Goal: Complete application form

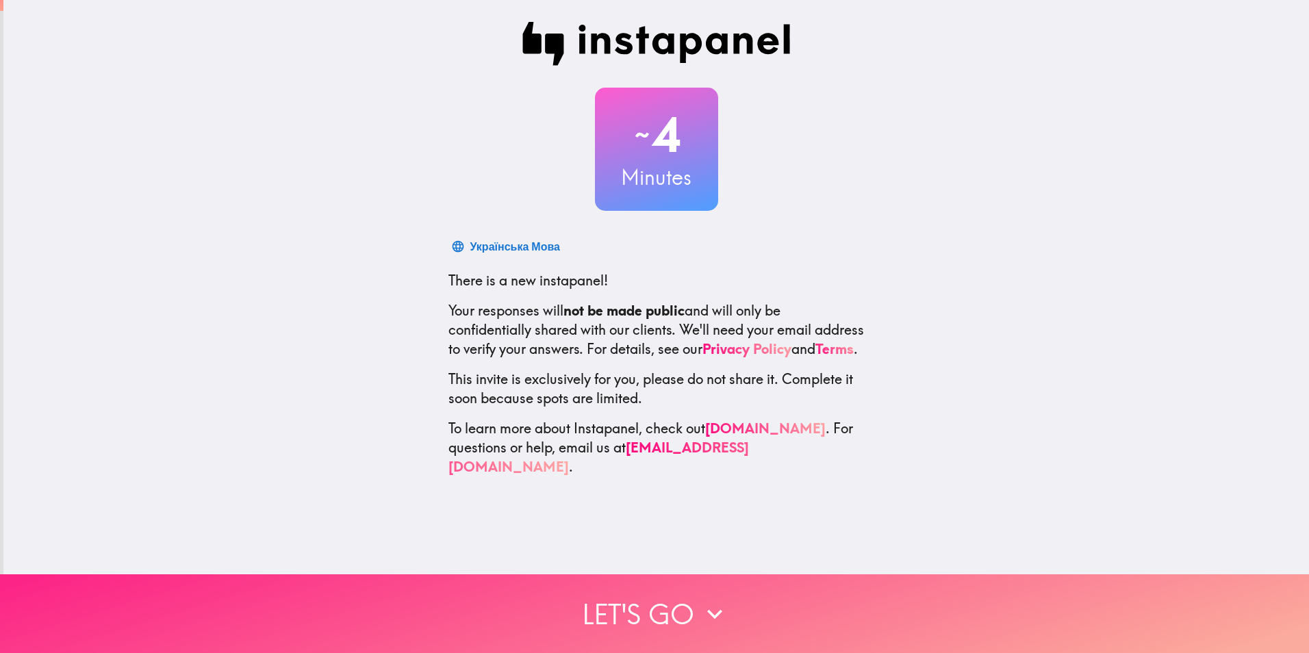
click at [716, 612] on icon "button" at bounding box center [715, 614] width 30 height 30
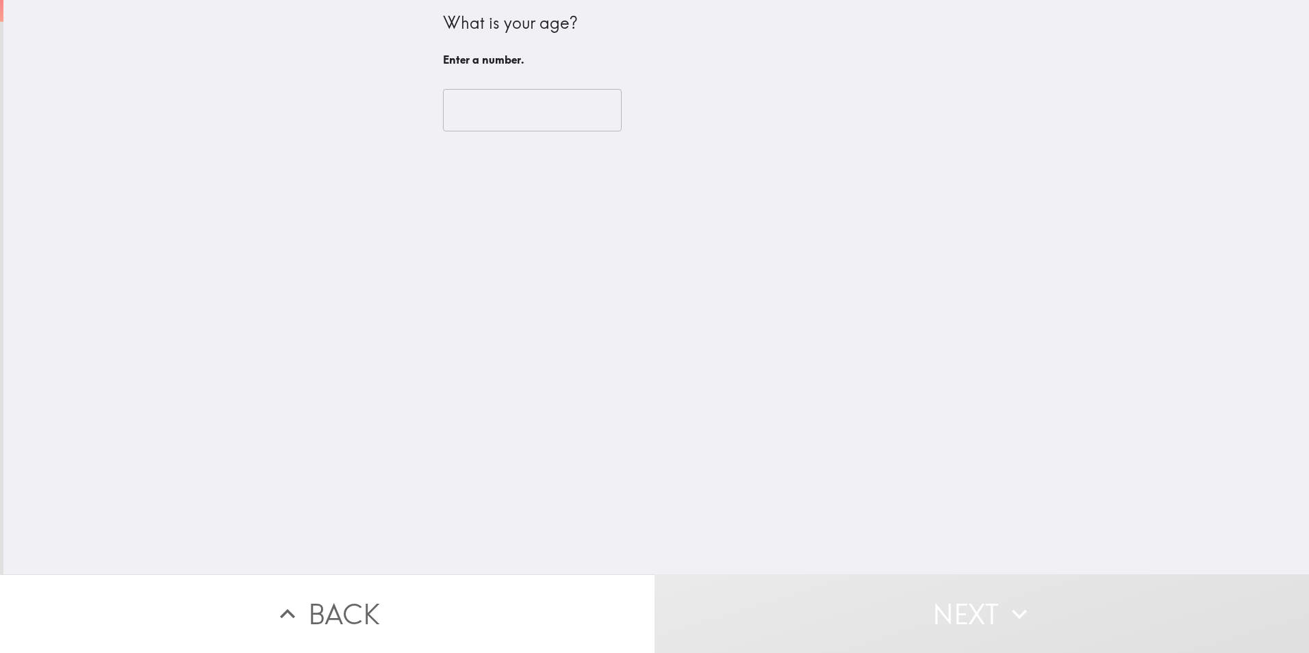
click at [518, 98] on input "number" at bounding box center [532, 110] width 179 height 42
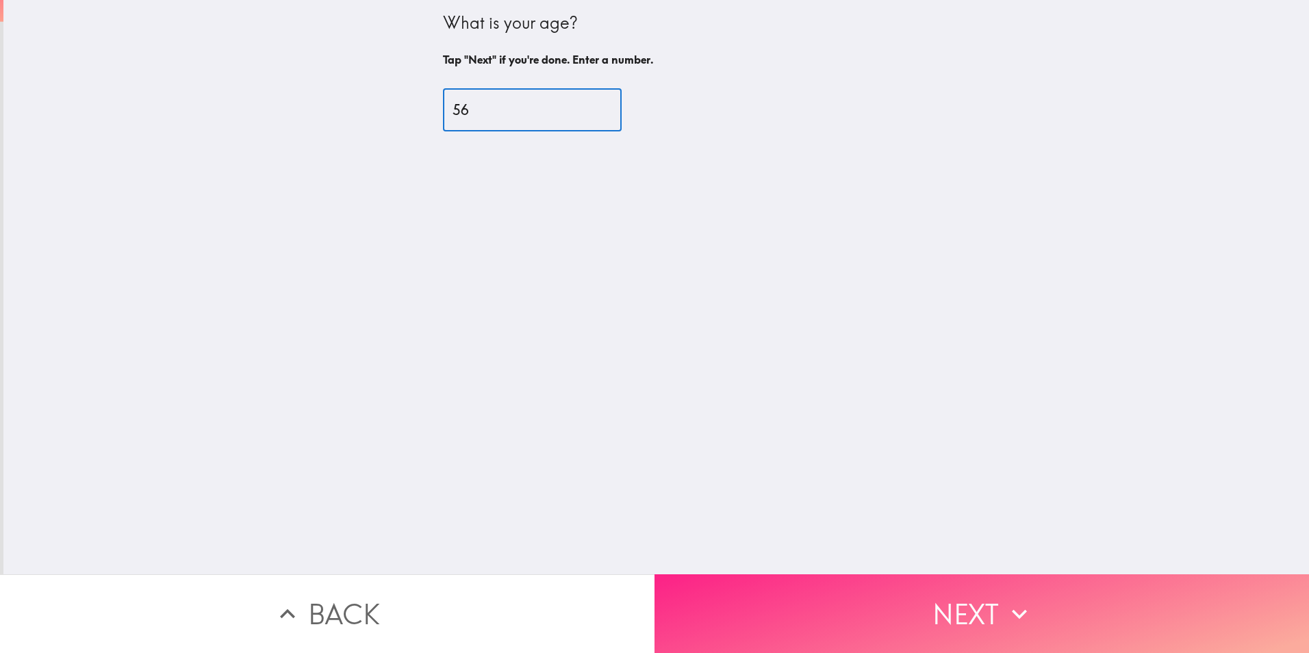
type input "56"
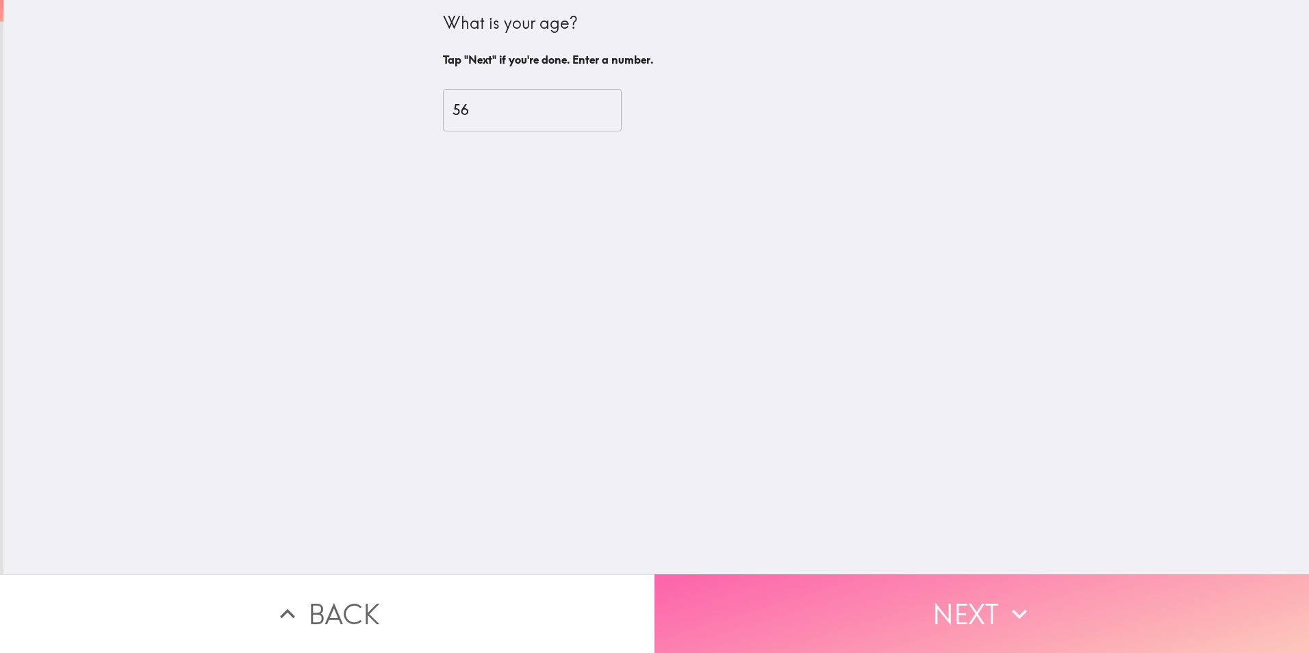
click at [917, 596] on button "Next" at bounding box center [981, 613] width 654 height 79
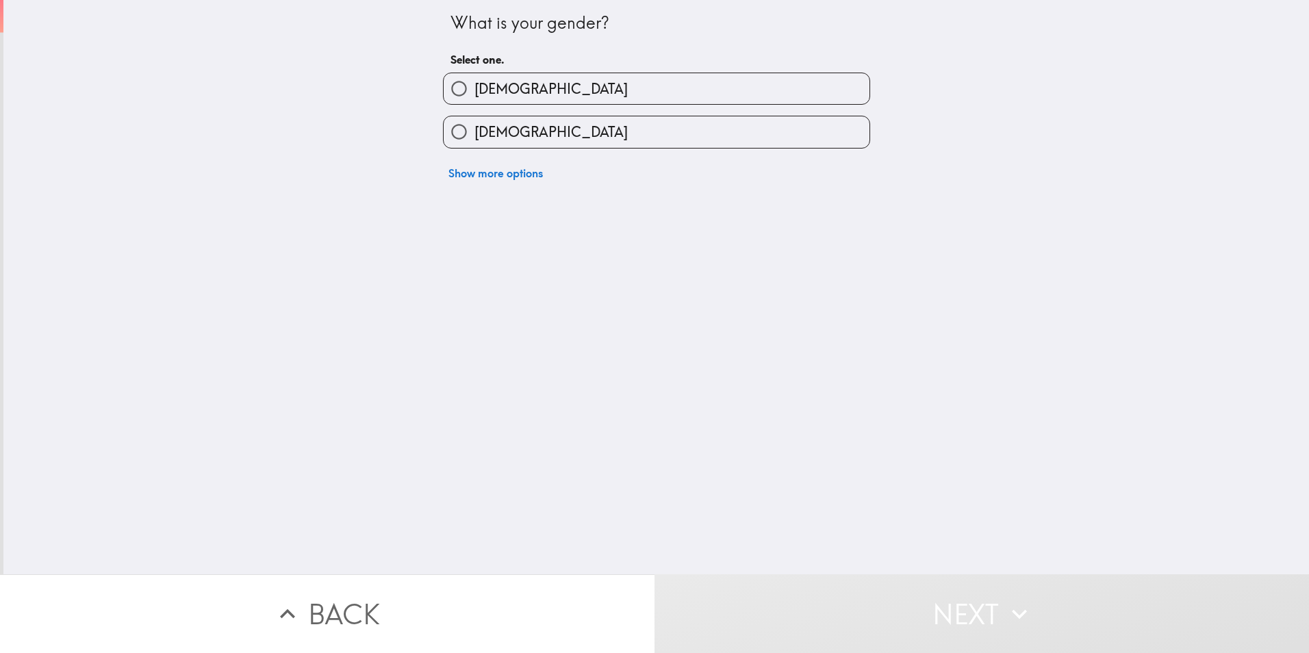
drag, startPoint x: 446, startPoint y: 88, endPoint x: 522, endPoint y: 267, distance: 194.8
click at [446, 88] on input "[DEMOGRAPHIC_DATA]" at bounding box center [459, 88] width 31 height 31
radio input "true"
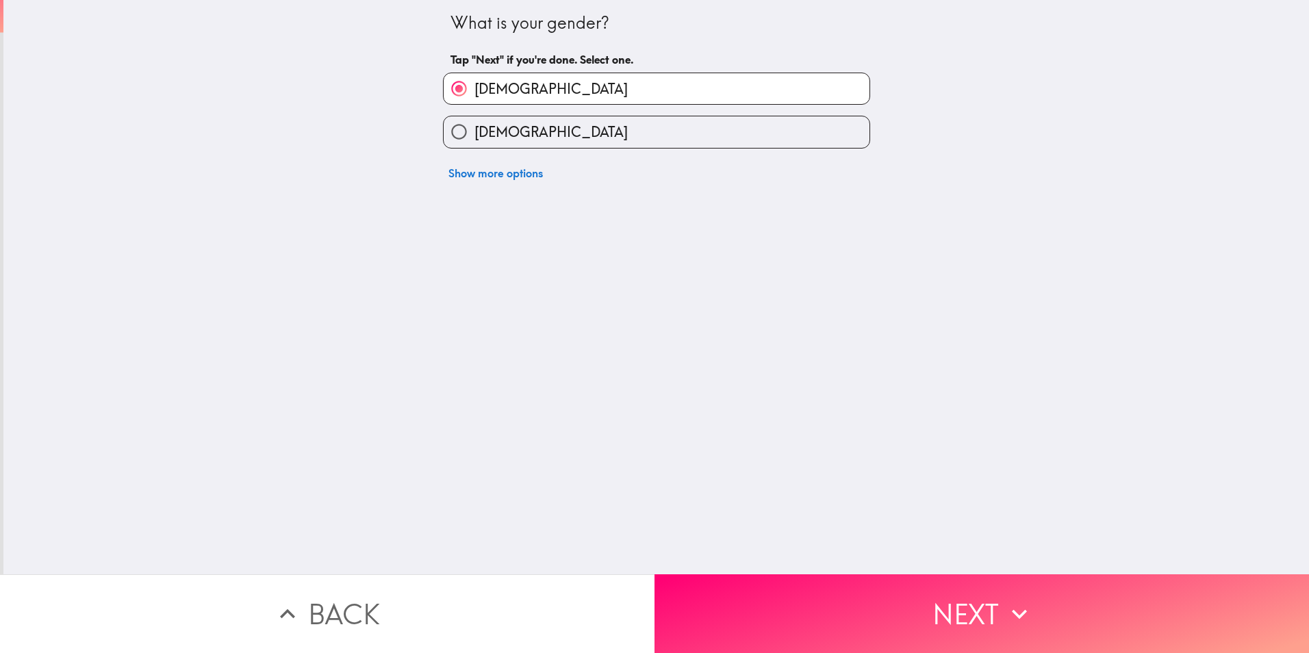
click at [1151, 557] on div "What is your gender? Tap "Next" if you're done. Select one. [DEMOGRAPHIC_DATA] …" at bounding box center [655, 287] width 1305 height 574
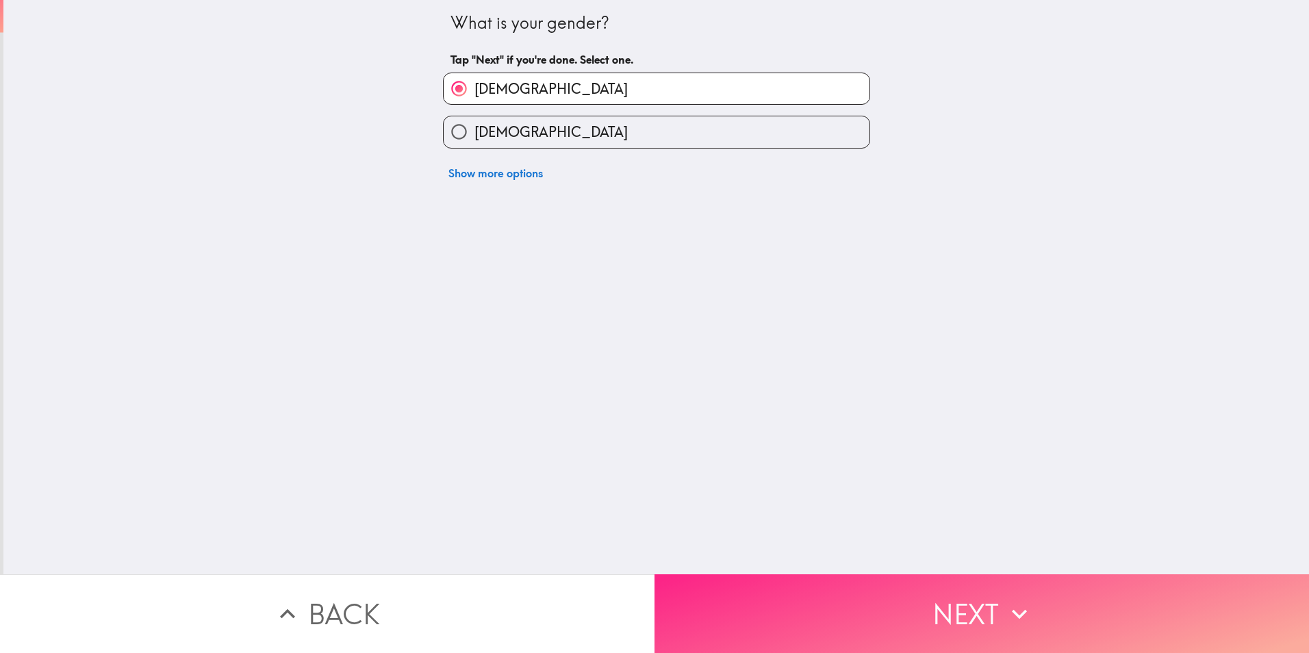
click at [1131, 594] on button "Next" at bounding box center [981, 613] width 654 height 79
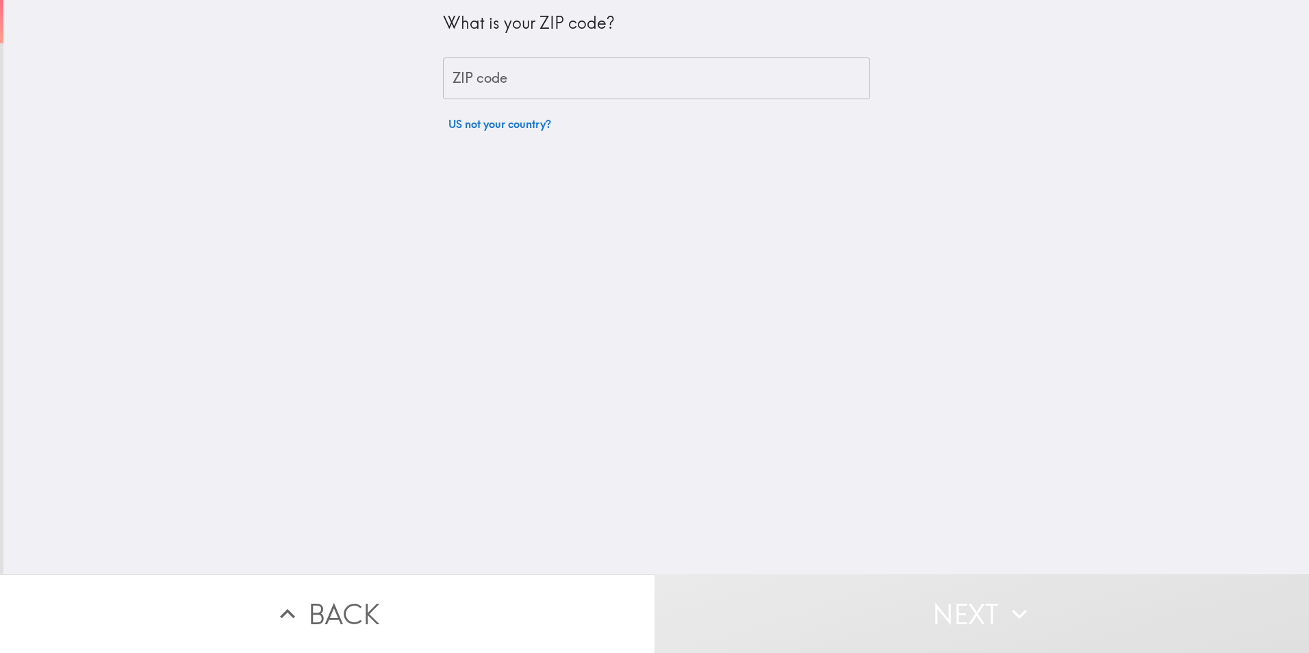
click at [574, 100] on div "What is your ZIP code? ZIP code ZIP code US not your country?" at bounding box center [656, 69] width 427 height 138
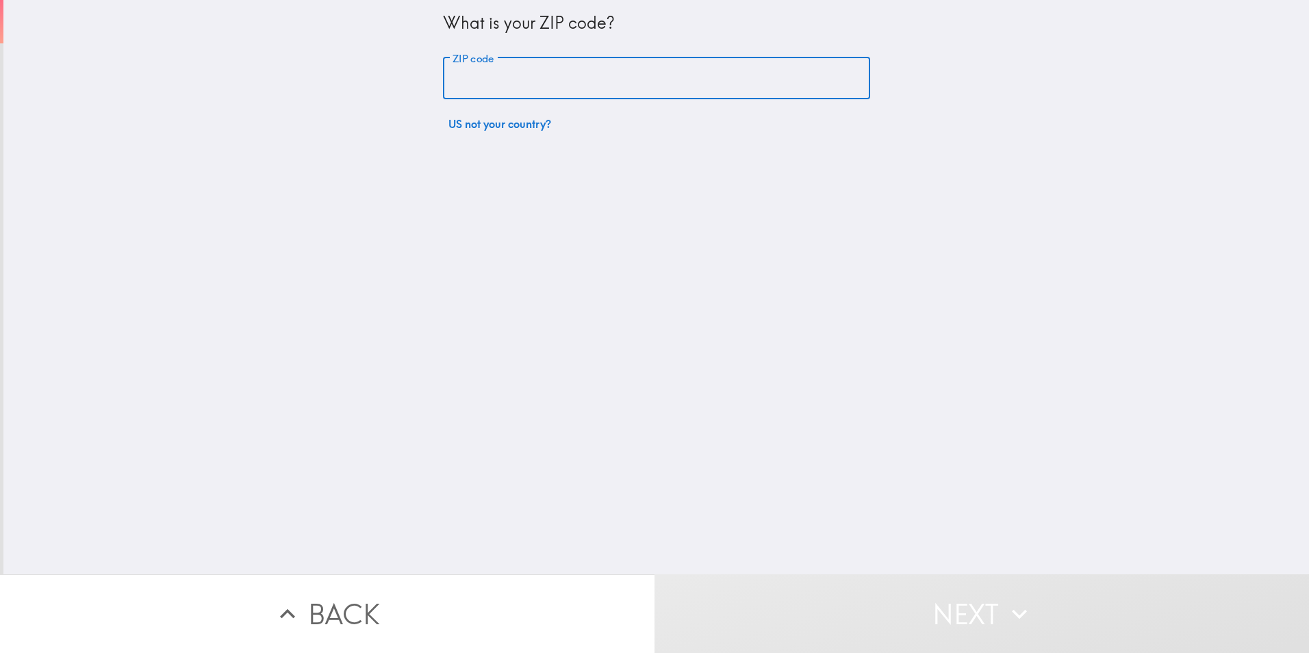
click at [587, 84] on input "ZIP code" at bounding box center [656, 79] width 427 height 42
type input "11385"
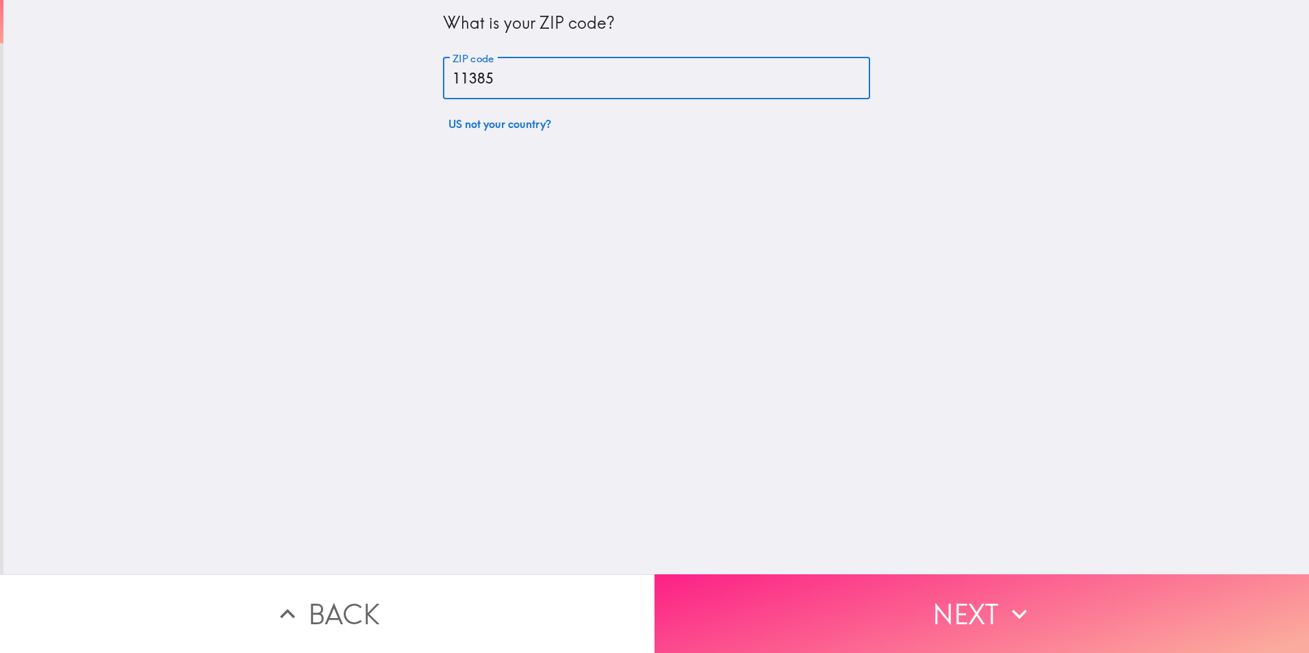
click at [834, 611] on button "Next" at bounding box center [981, 613] width 654 height 79
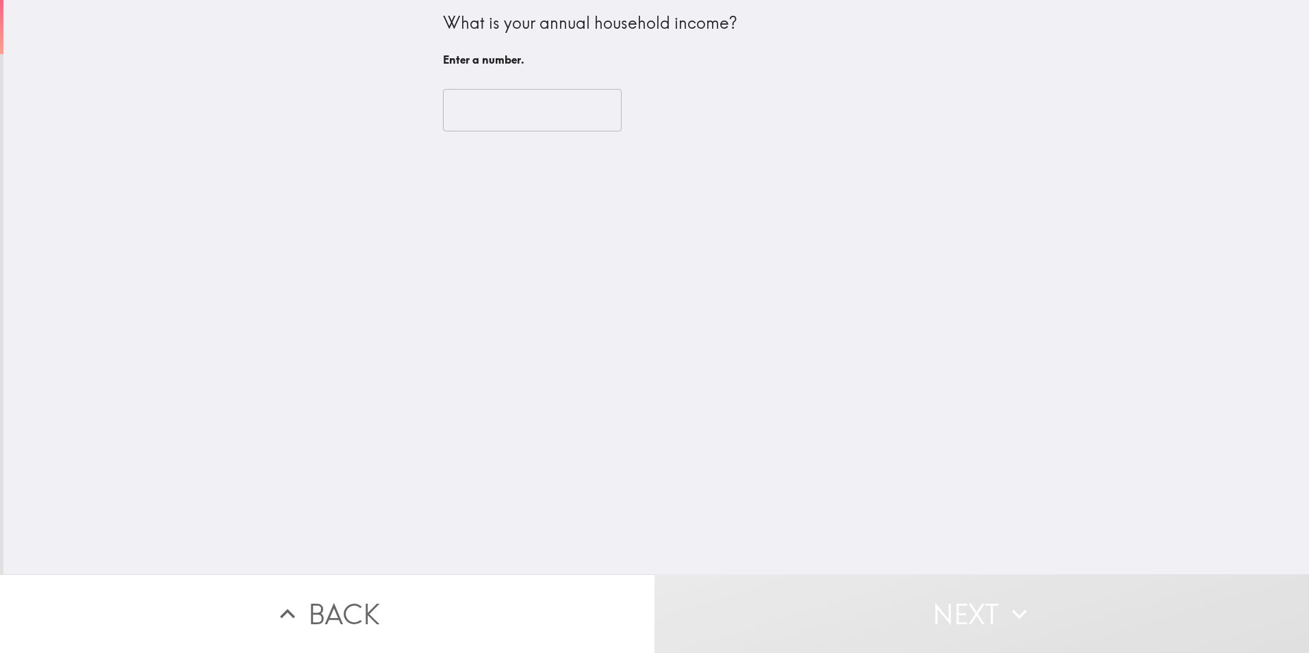
click at [470, 96] on input "number" at bounding box center [532, 110] width 179 height 42
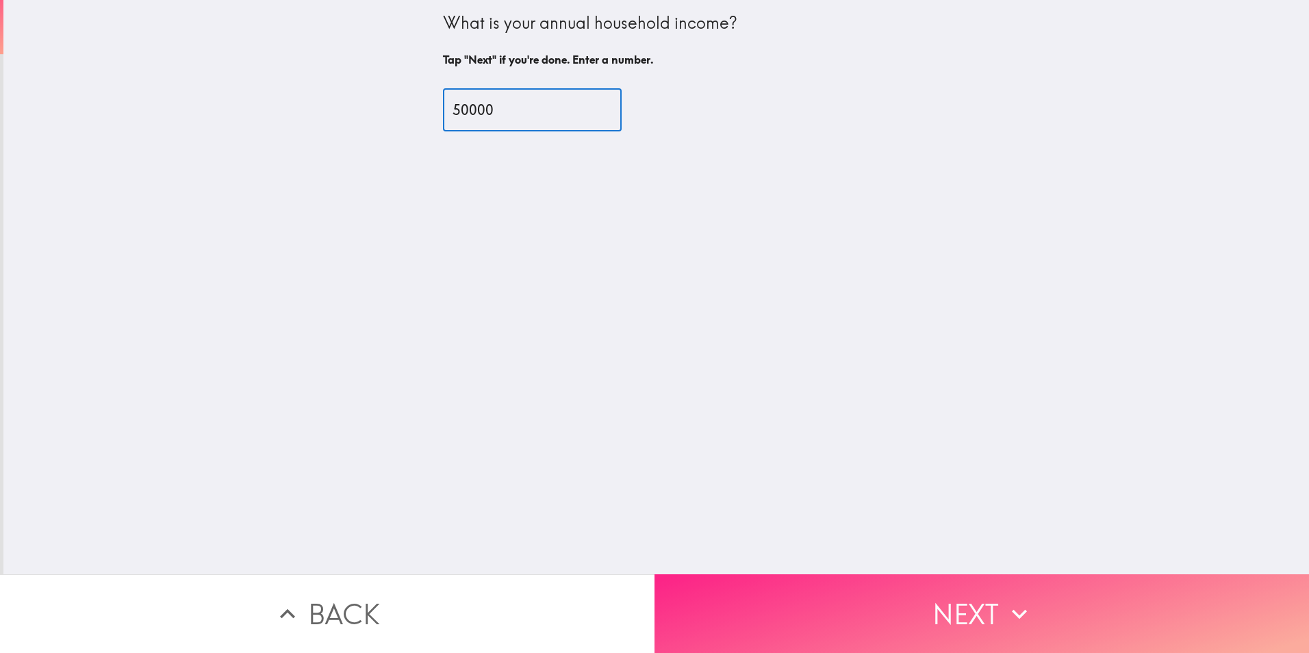
type input "50000"
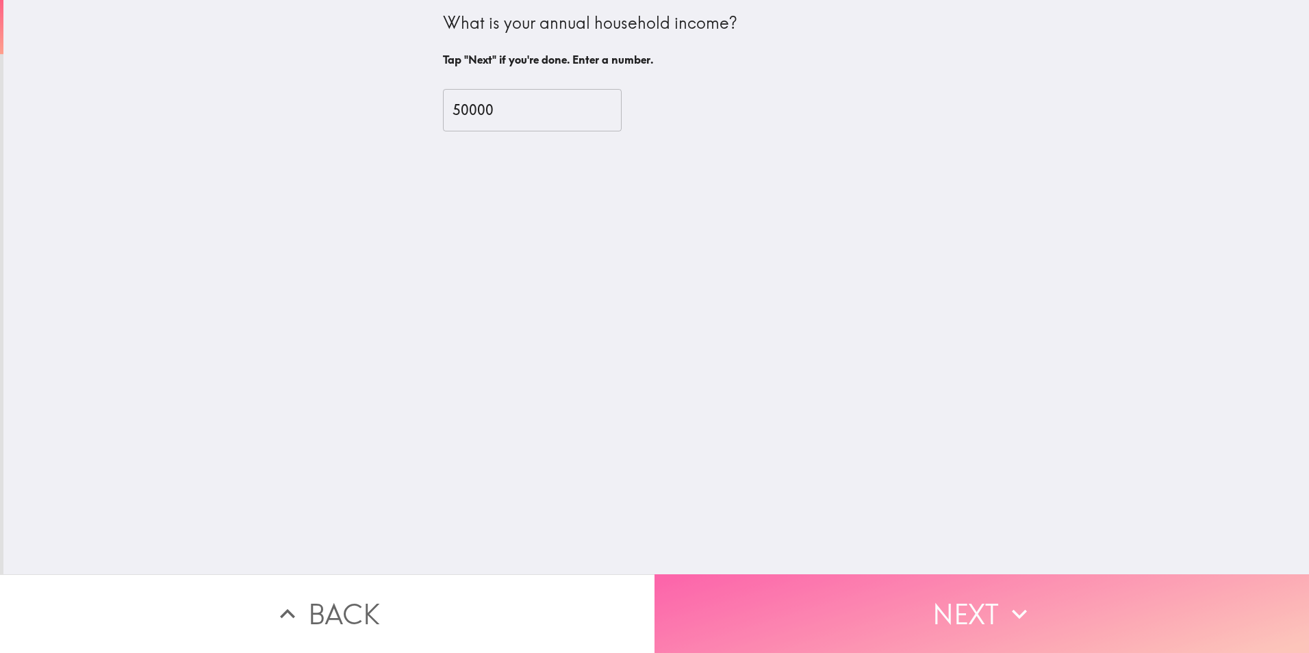
click at [991, 591] on button "Next" at bounding box center [981, 613] width 654 height 79
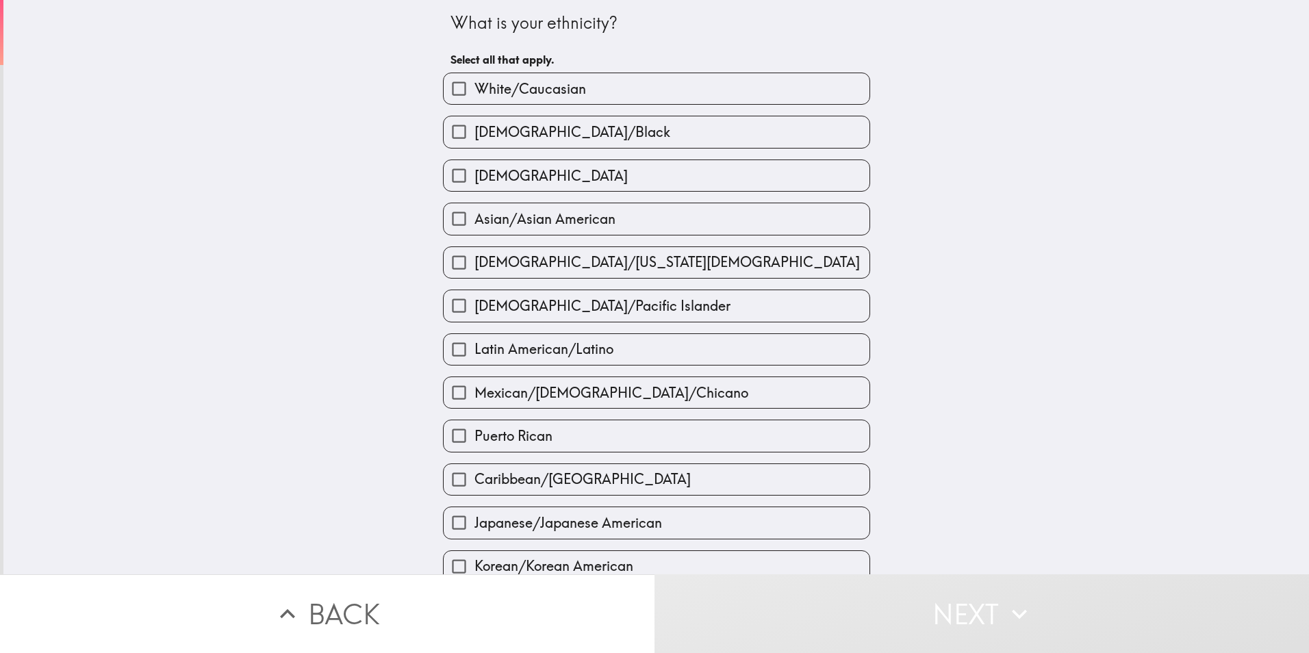
click at [444, 451] on input "Puerto Rican" at bounding box center [459, 435] width 31 height 31
checkbox input "true"
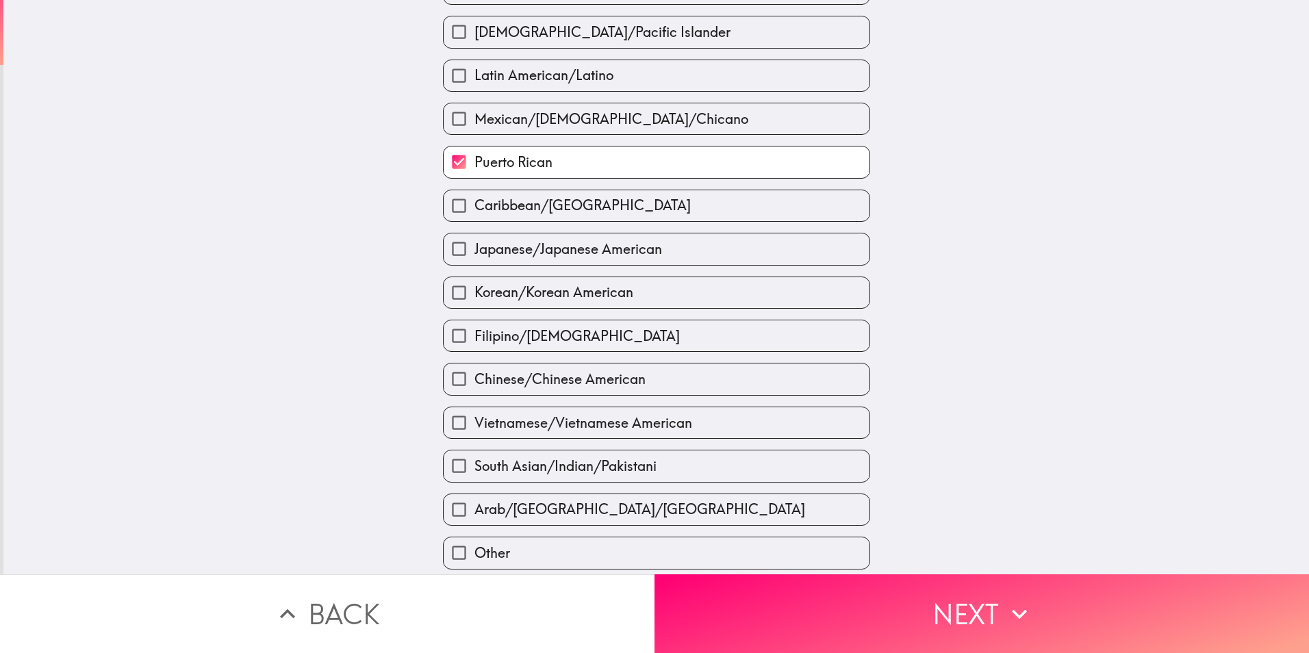
click at [1083, 592] on button "Next" at bounding box center [981, 613] width 654 height 79
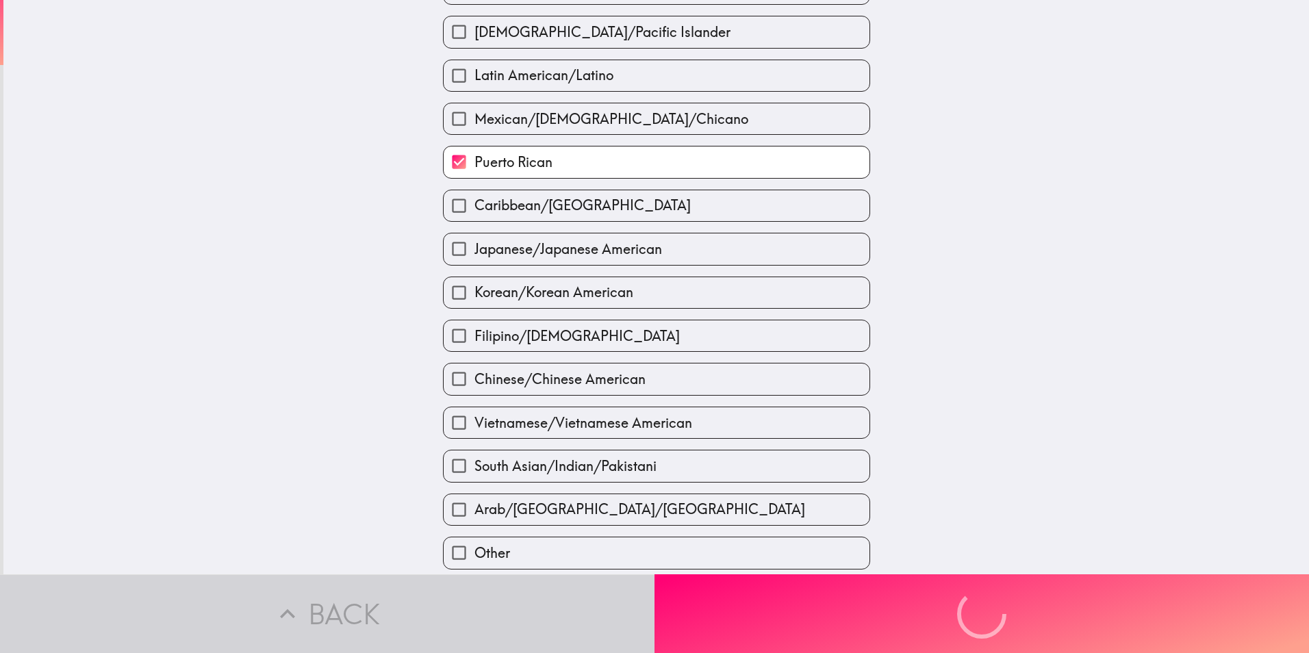
scroll to position [32, 0]
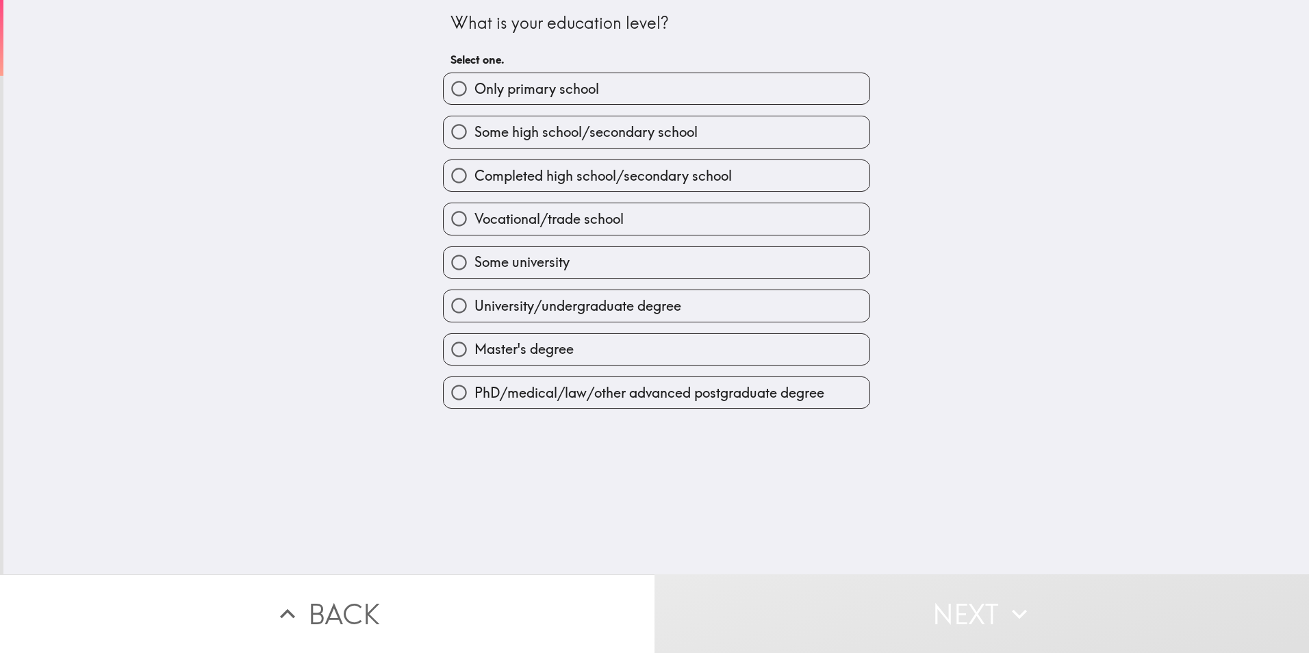
click at [448, 268] on input "Some university" at bounding box center [459, 262] width 31 height 31
radio input "true"
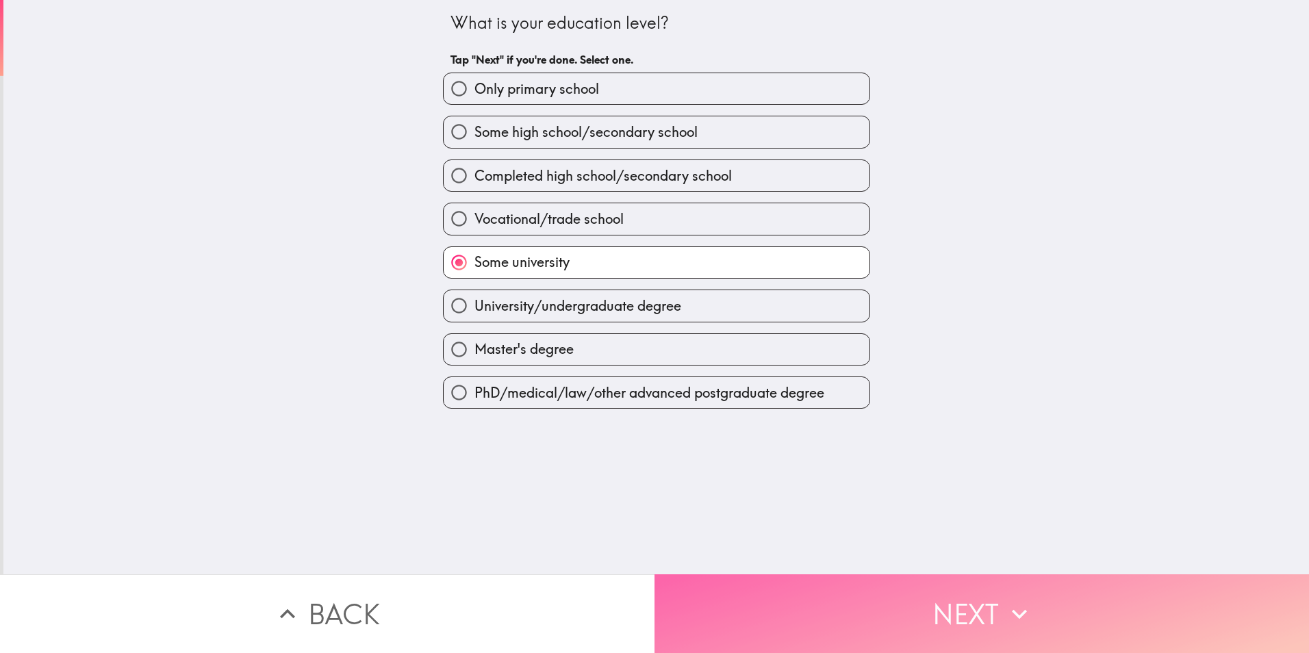
click at [869, 615] on button "Next" at bounding box center [981, 613] width 654 height 79
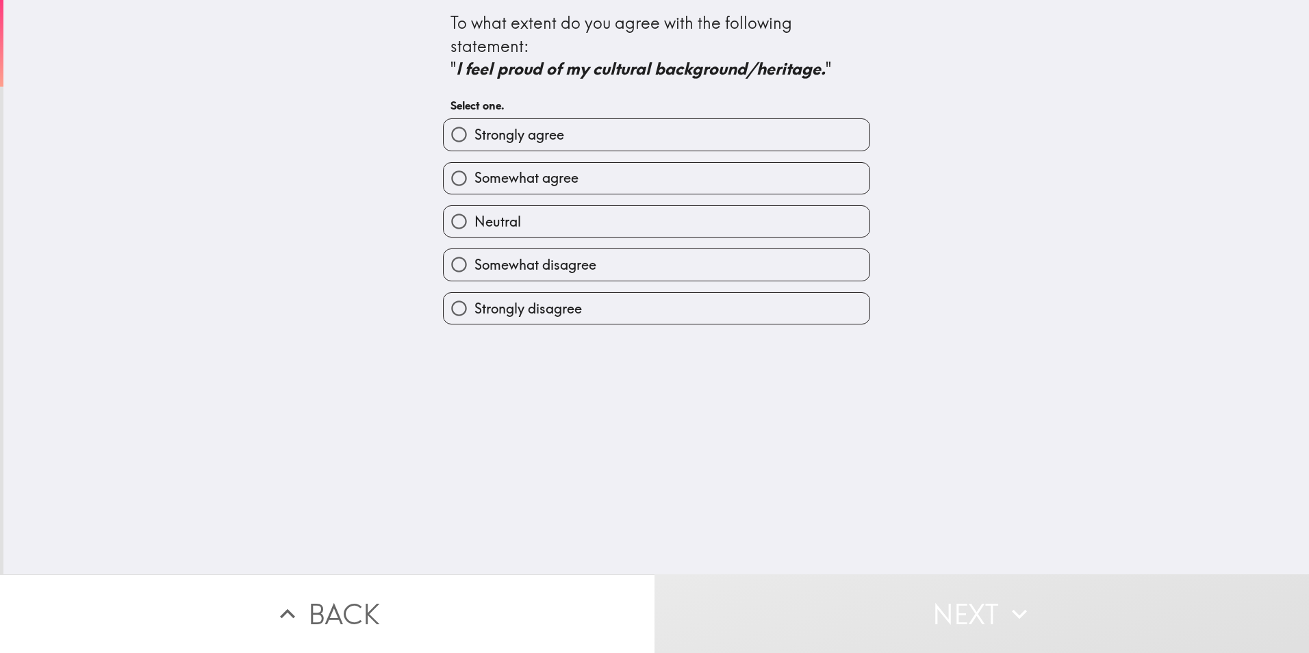
click at [444, 140] on input "Strongly agree" at bounding box center [459, 134] width 31 height 31
radio input "true"
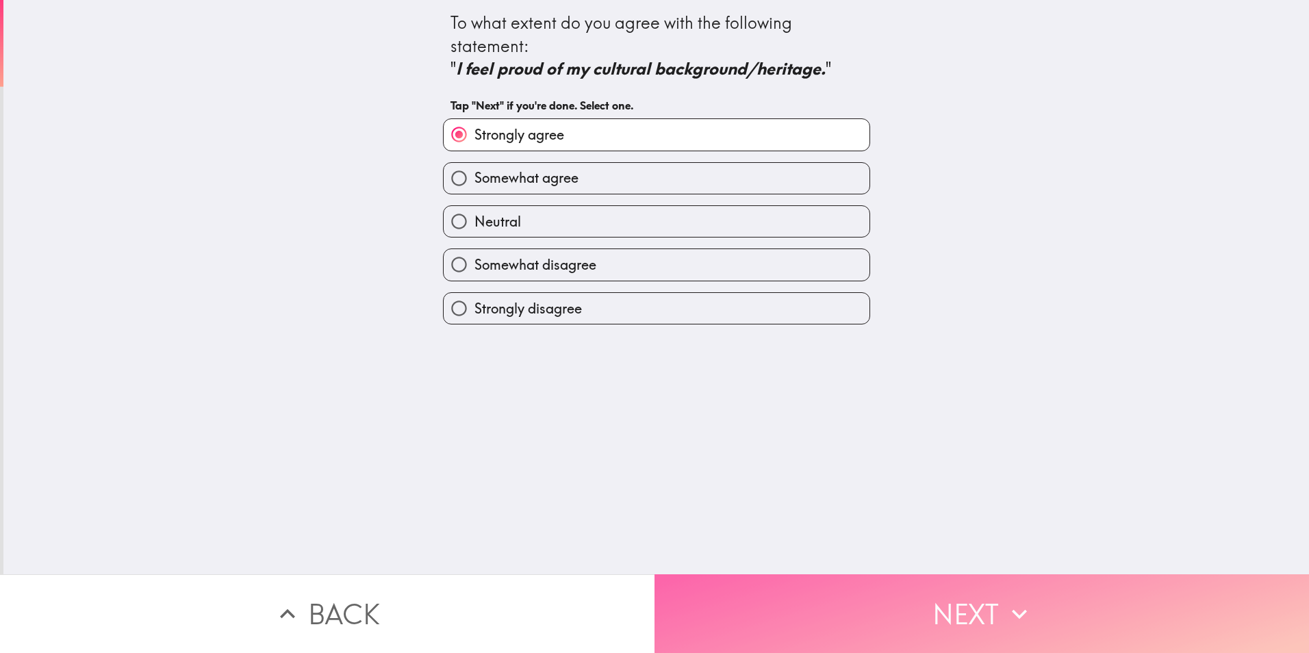
click at [921, 595] on button "Next" at bounding box center [981, 613] width 654 height 79
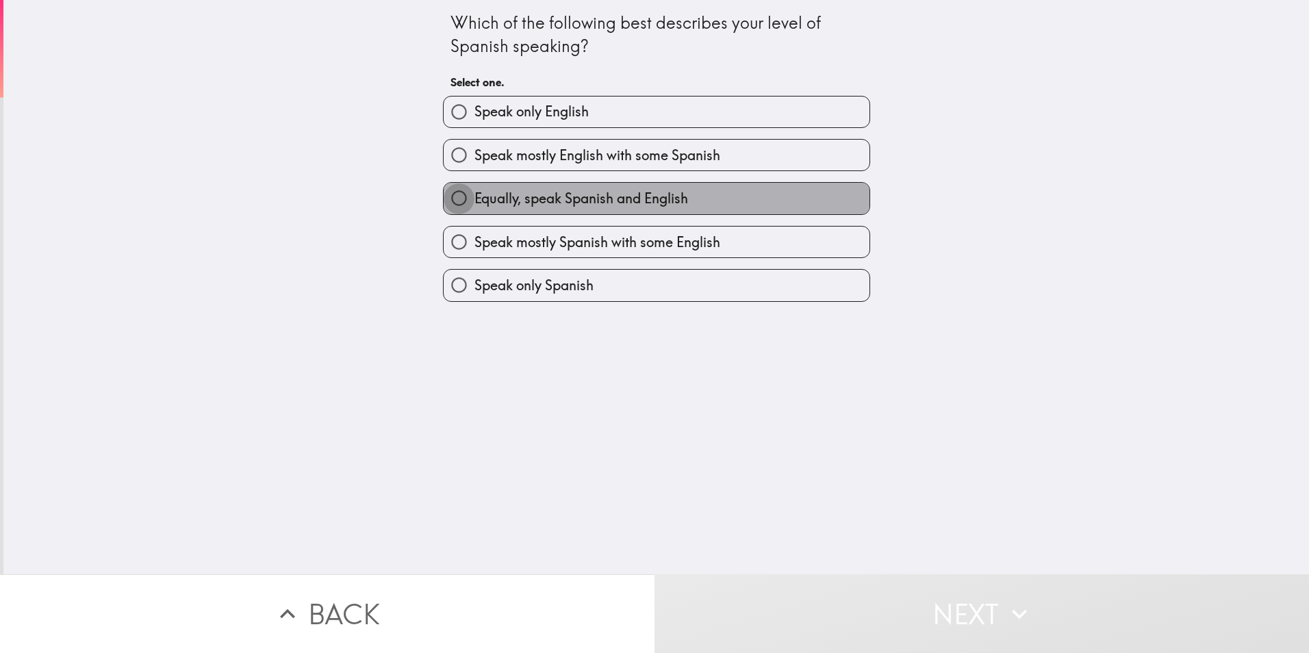
click at [448, 188] on input "Equally, speak Spanish and English" at bounding box center [459, 198] width 31 height 31
radio input "true"
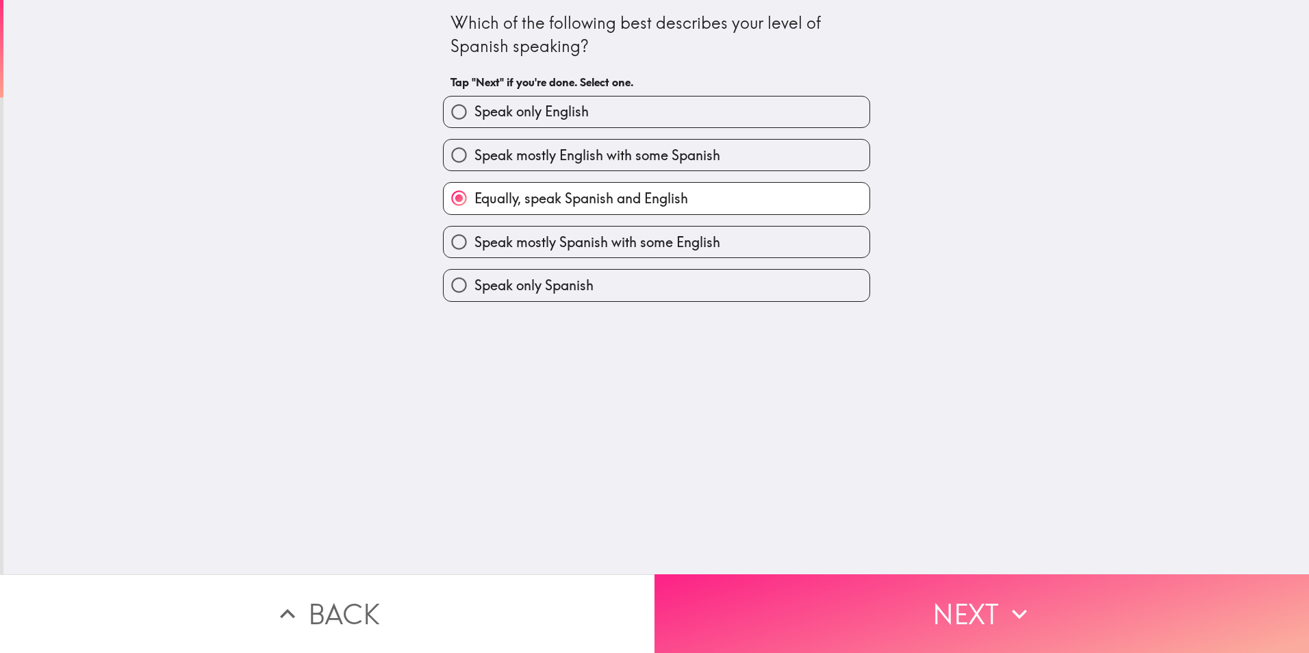
click at [1260, 604] on button "Next" at bounding box center [981, 613] width 654 height 79
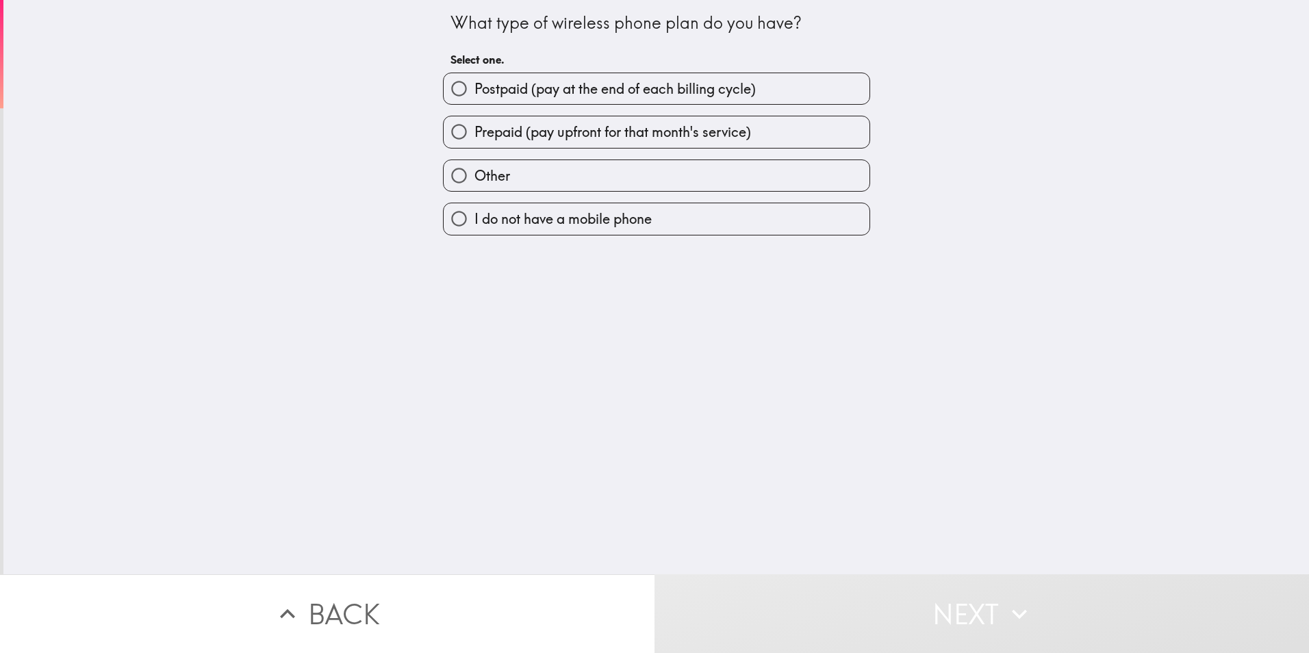
click at [444, 86] on input "Postpaid (pay at the end of each billing cycle)" at bounding box center [459, 88] width 31 height 31
radio input "true"
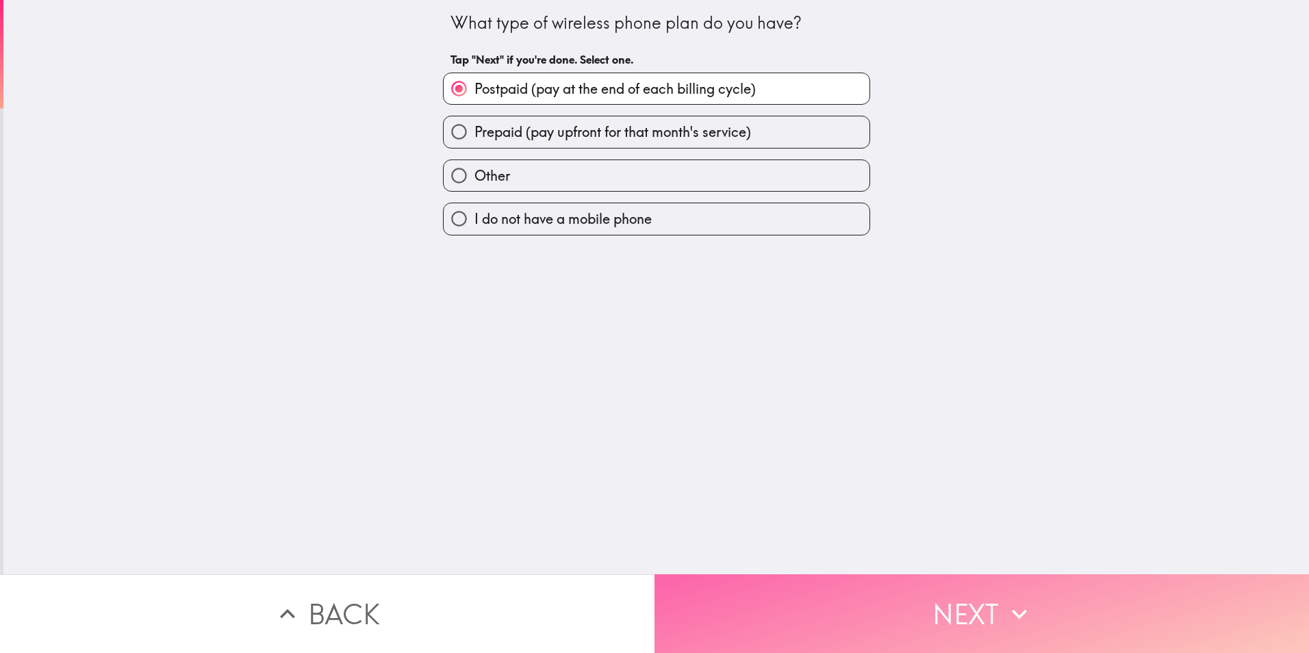
click at [1156, 592] on button "Next" at bounding box center [981, 613] width 654 height 79
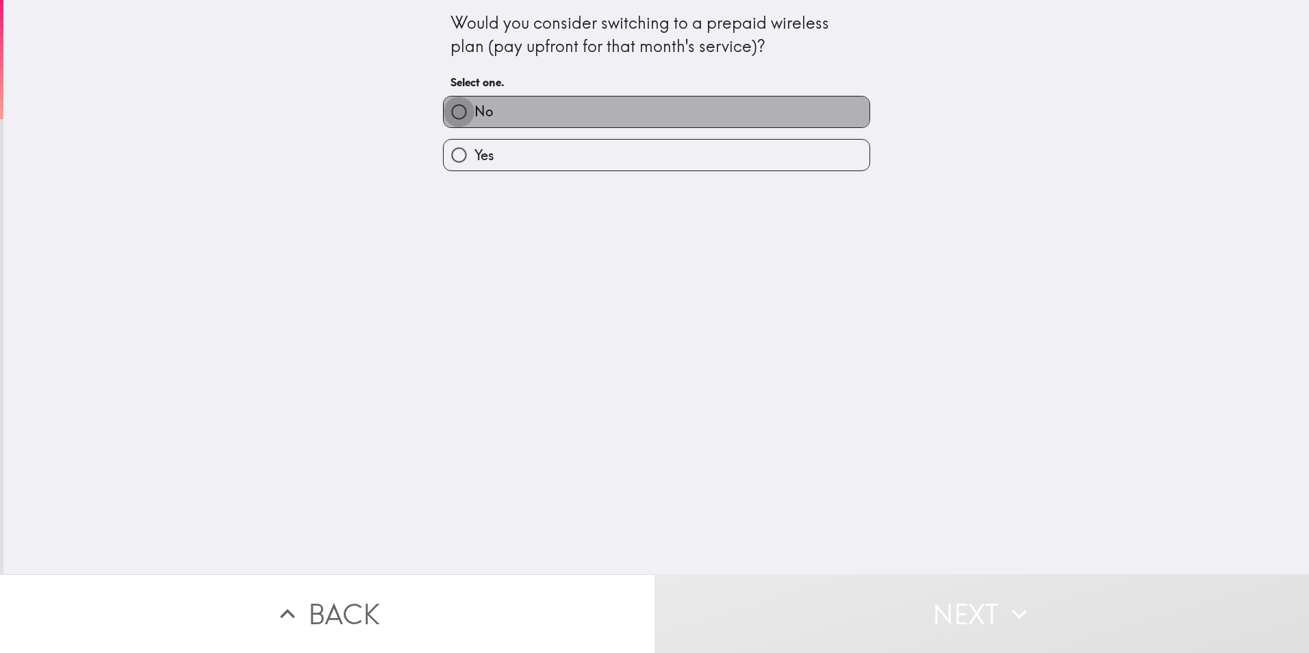
click at [457, 111] on input "No" at bounding box center [459, 112] width 31 height 31
radio input "true"
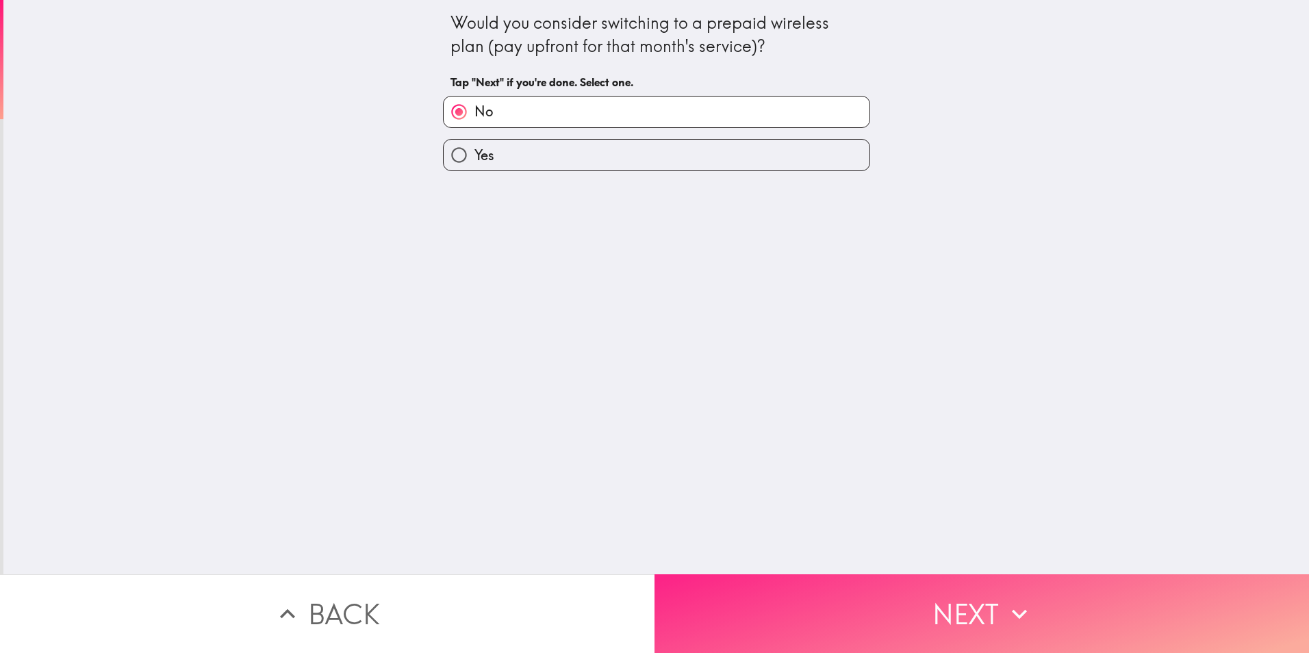
click at [1073, 594] on button "Next" at bounding box center [981, 613] width 654 height 79
